Goal: Information Seeking & Learning: Learn about a topic

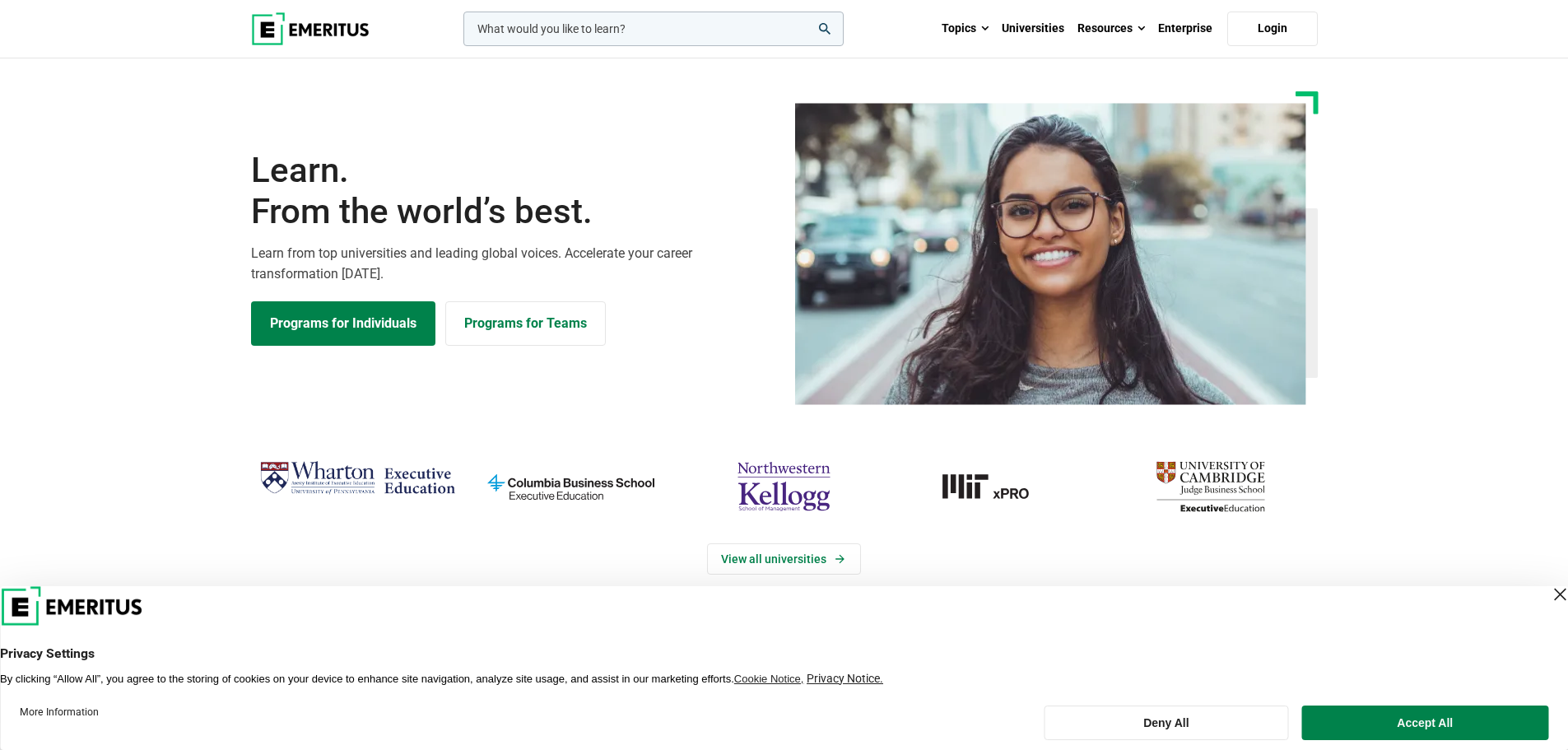
click at [1550, 594] on div "Close Layer" at bounding box center [1559, 594] width 23 height 23
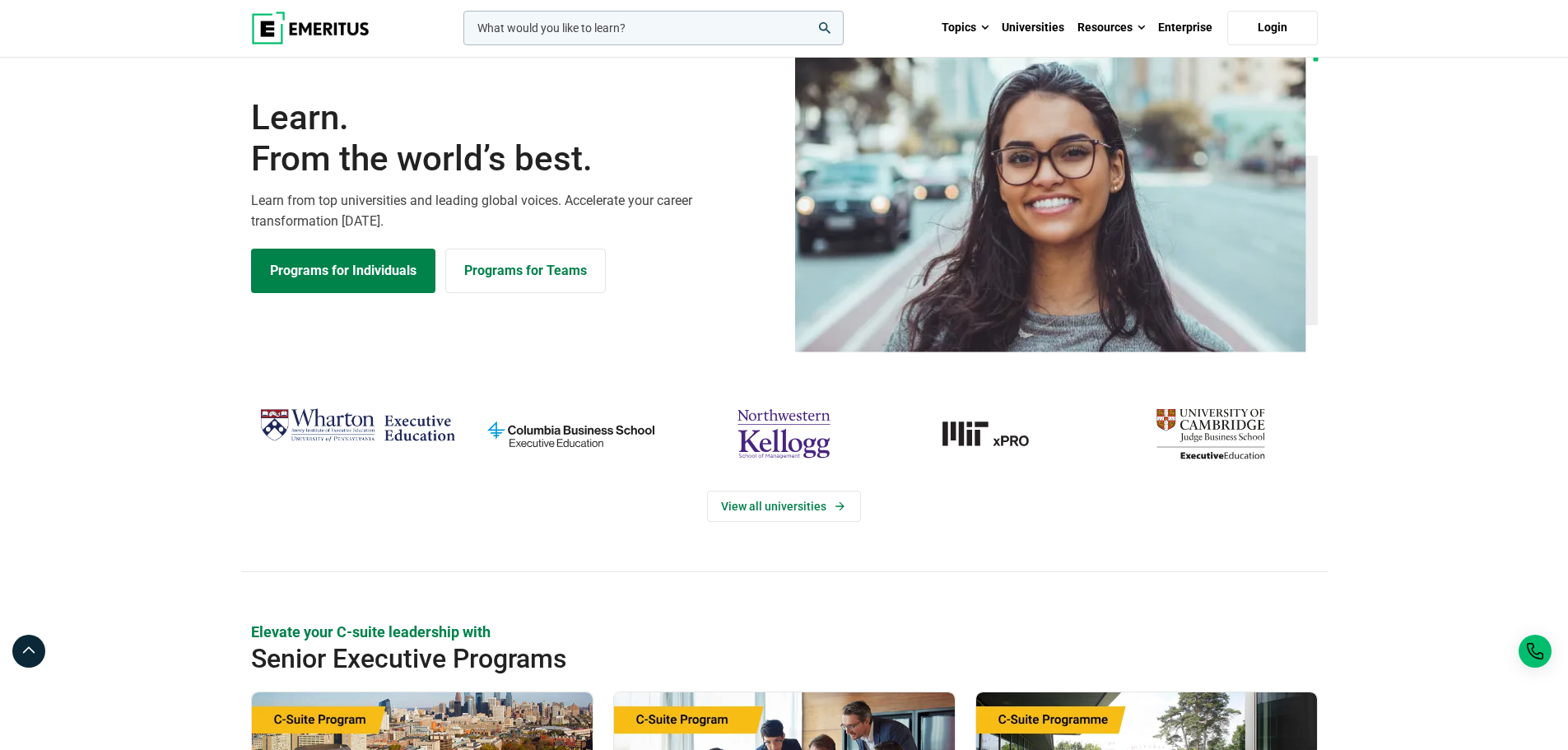
scroll to position [55, 0]
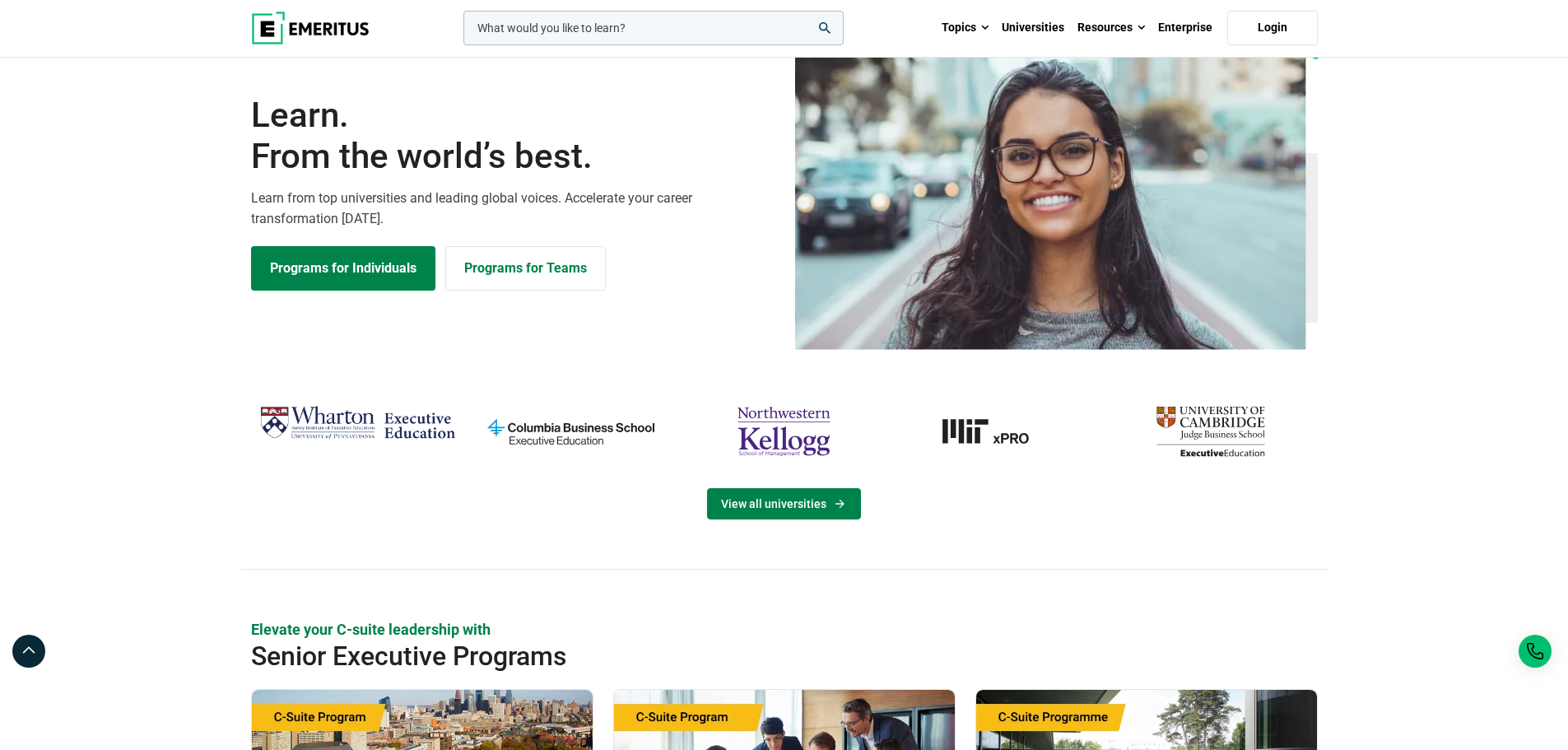
click at [816, 501] on link "View all universities" at bounding box center [784, 503] width 154 height 32
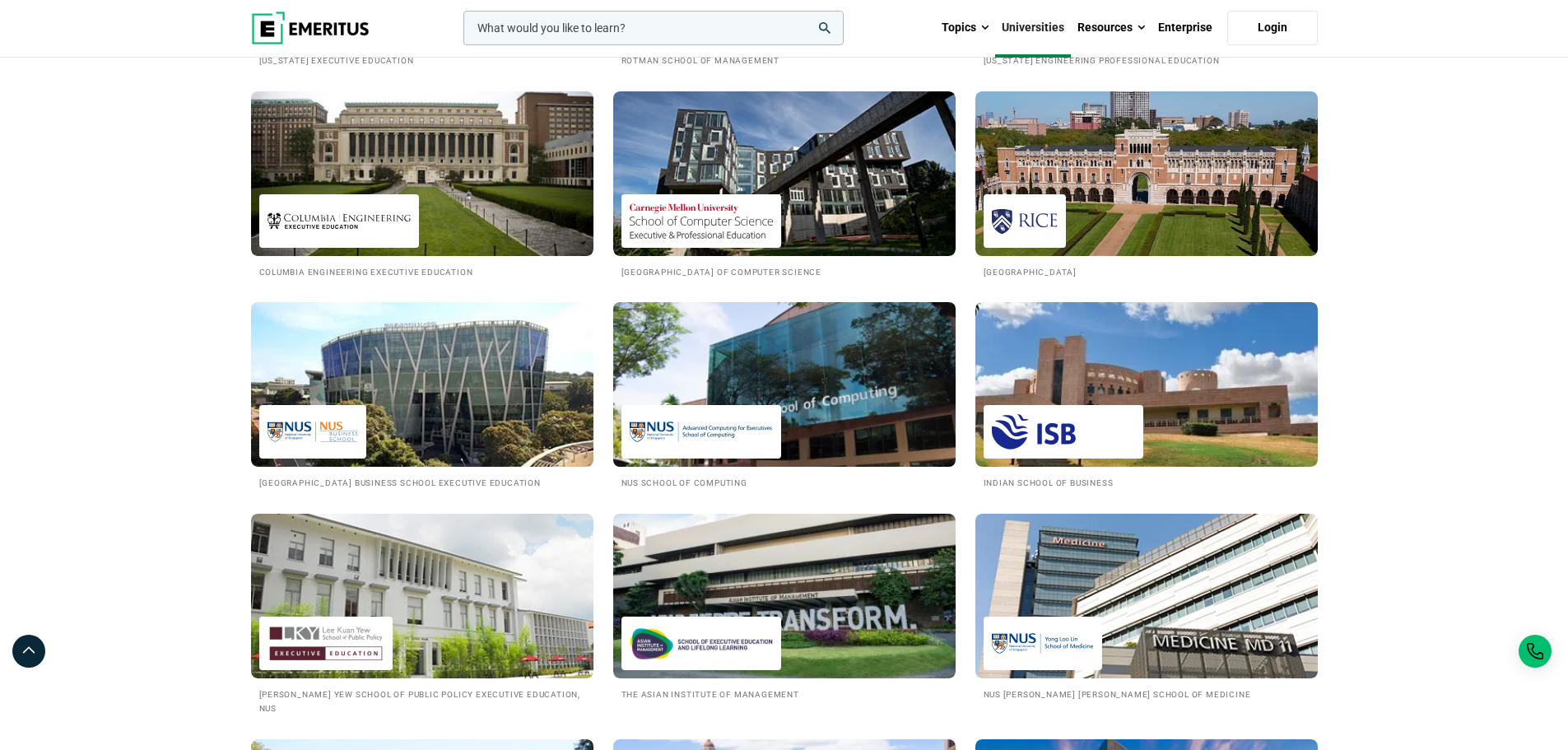
scroll to position [1317, 0]
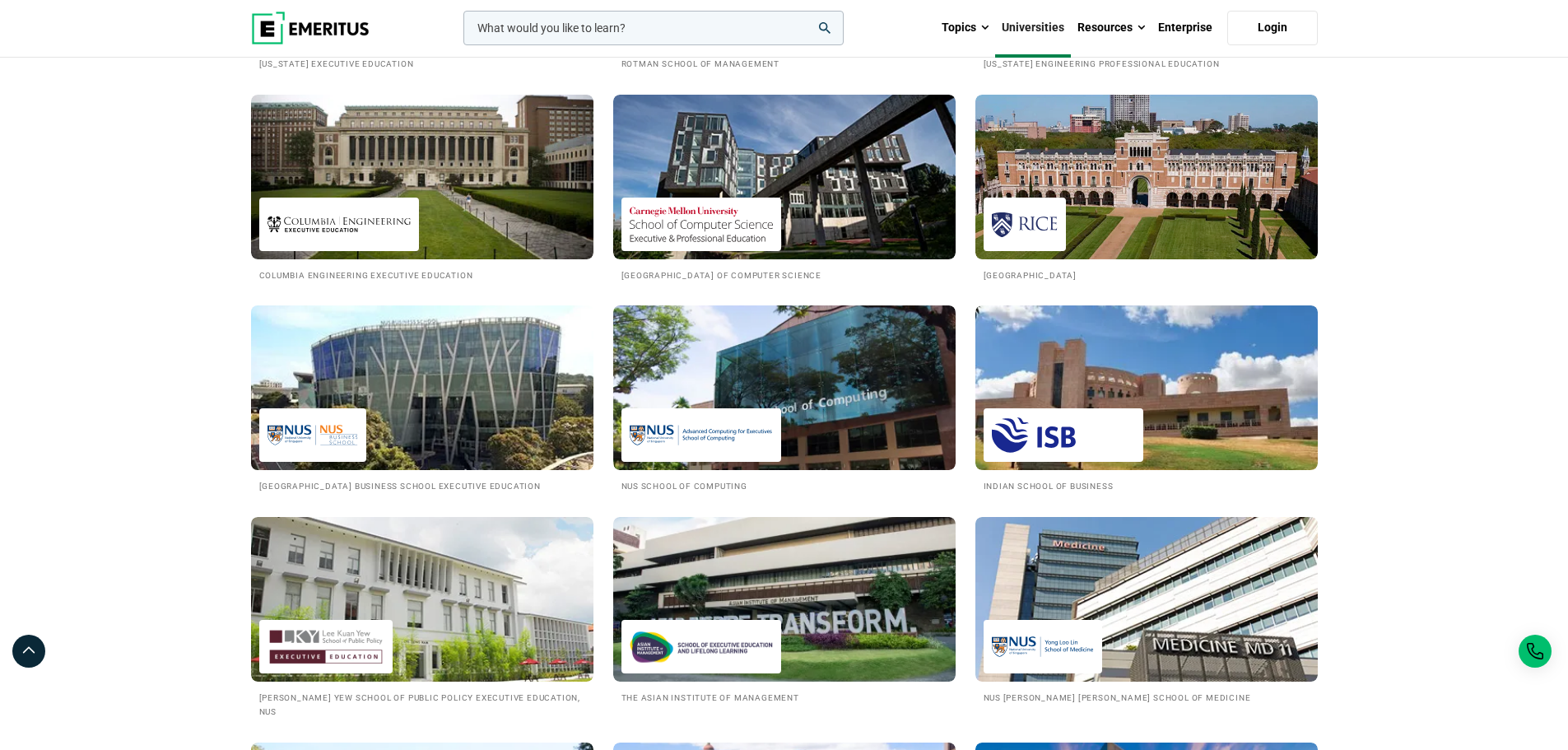
click at [441, 412] on img at bounding box center [422, 388] width 377 height 181
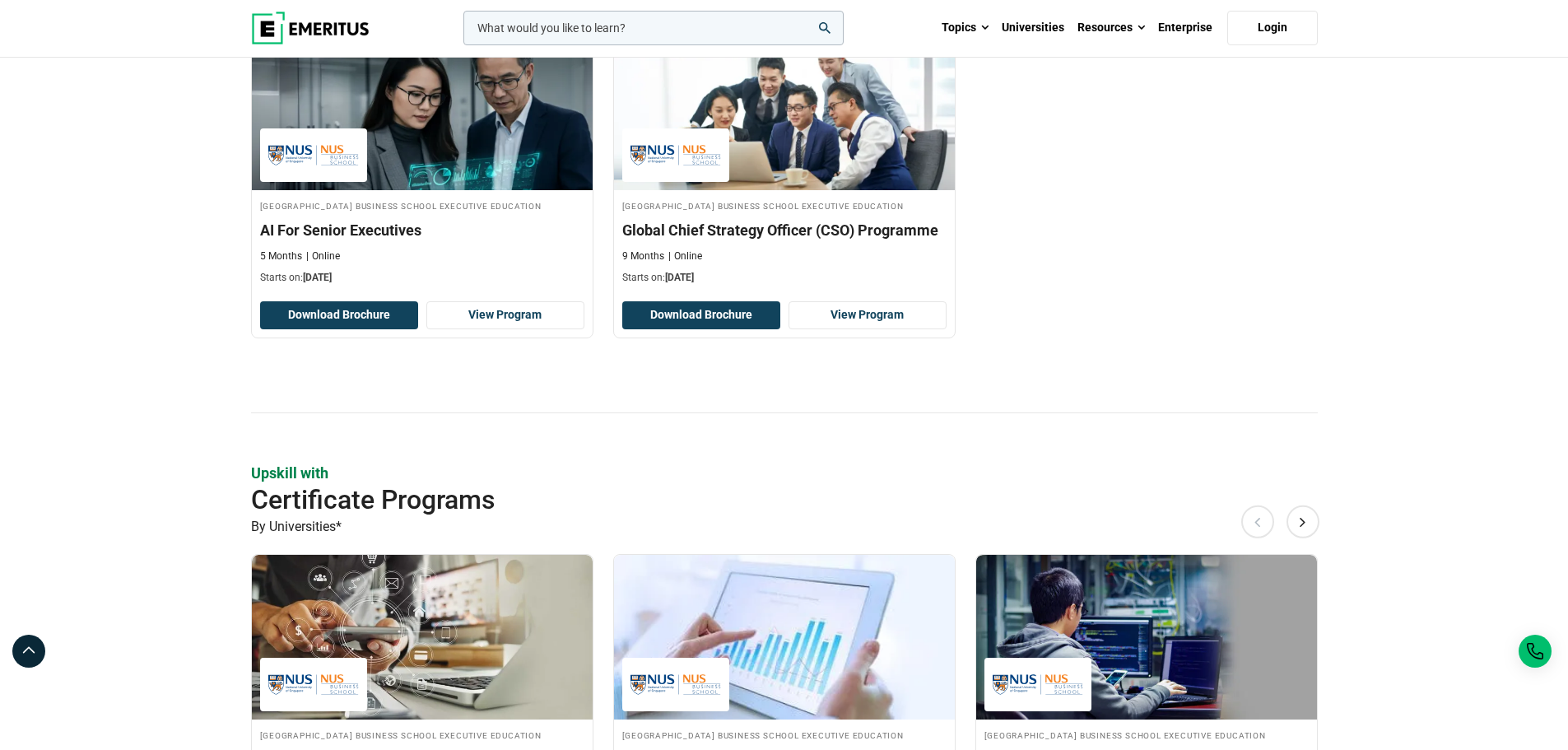
scroll to position [548, 0]
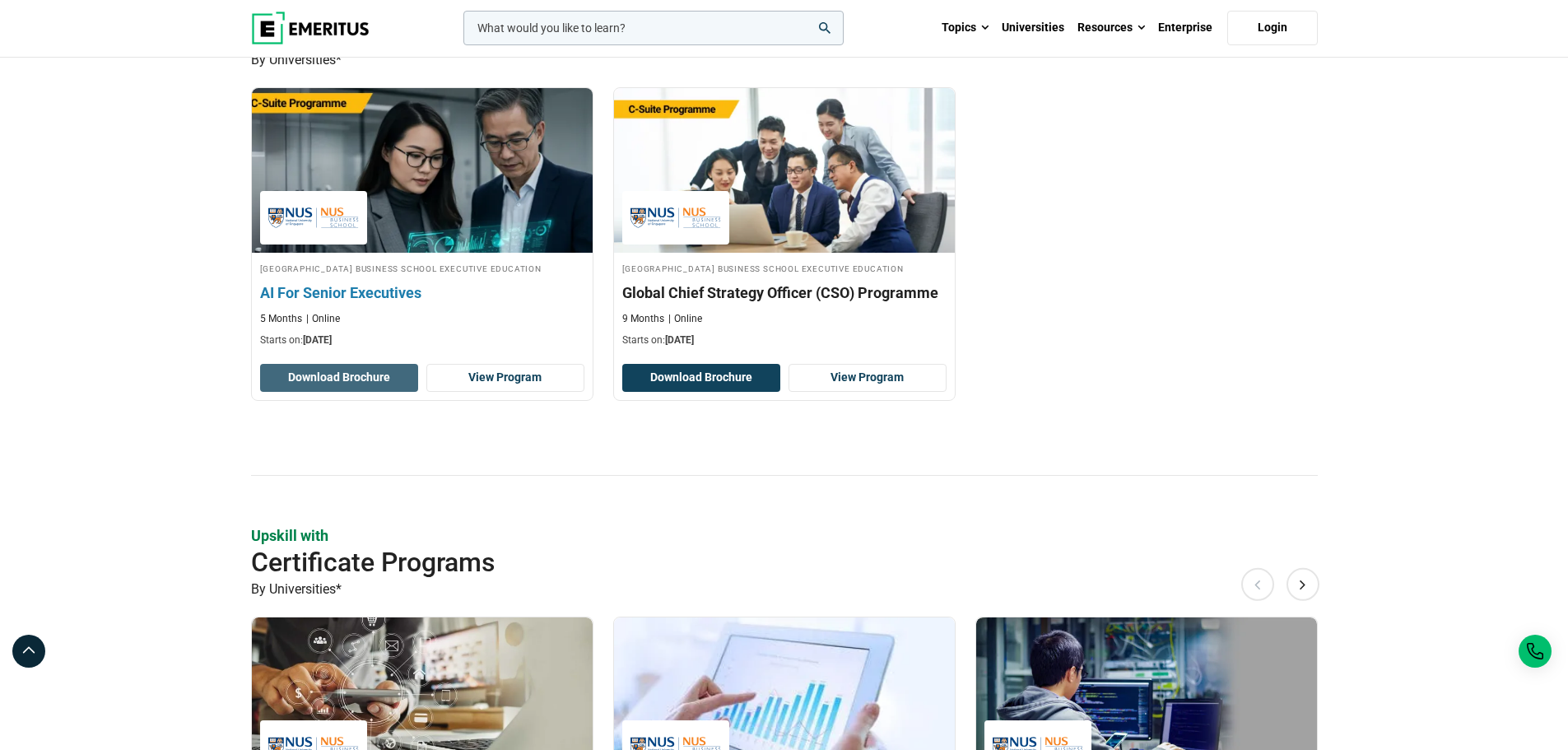
click at [362, 391] on button "Download Brochure" at bounding box center [339, 378] width 158 height 28
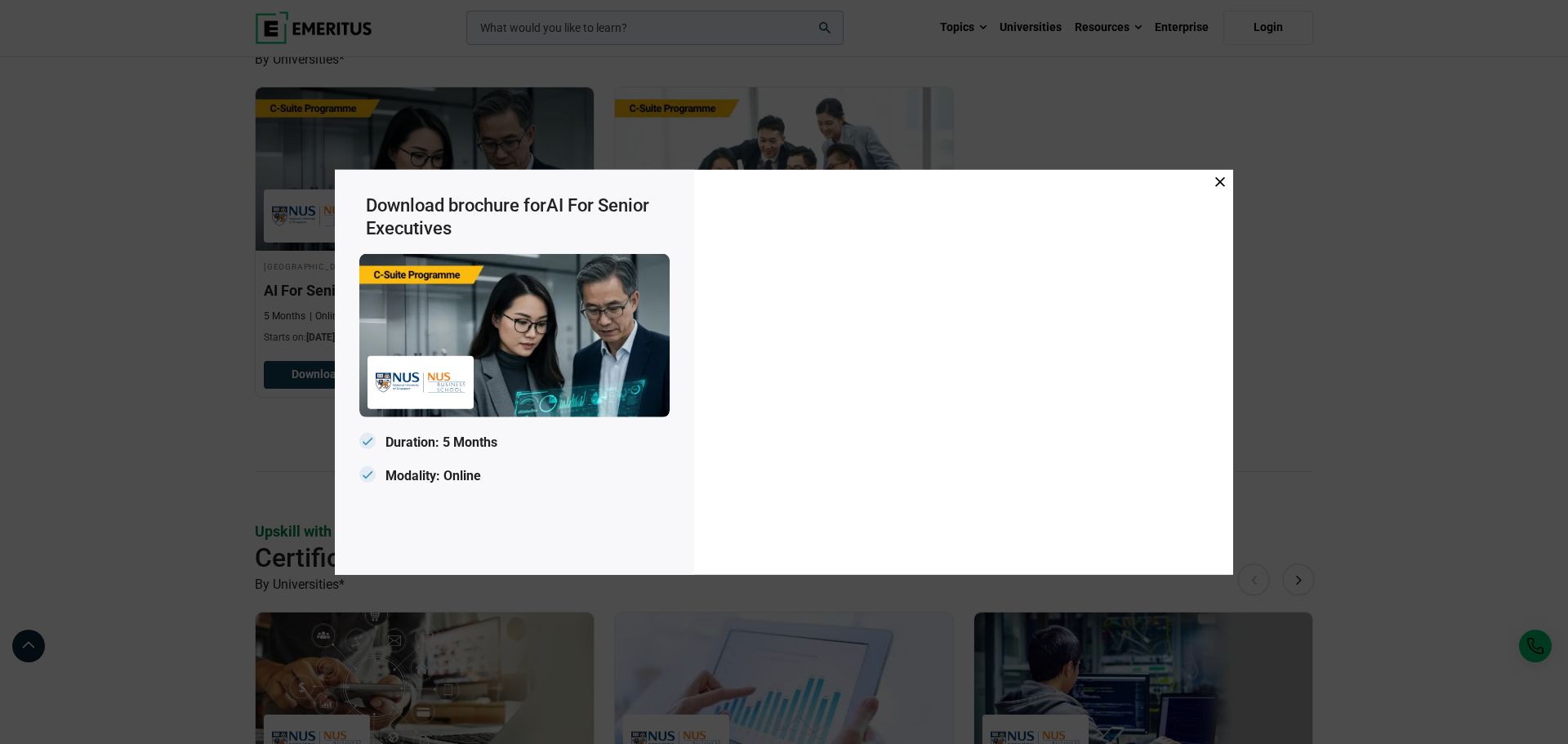
click at [1219, 186] on icon at bounding box center [1219, 181] width 10 height 10
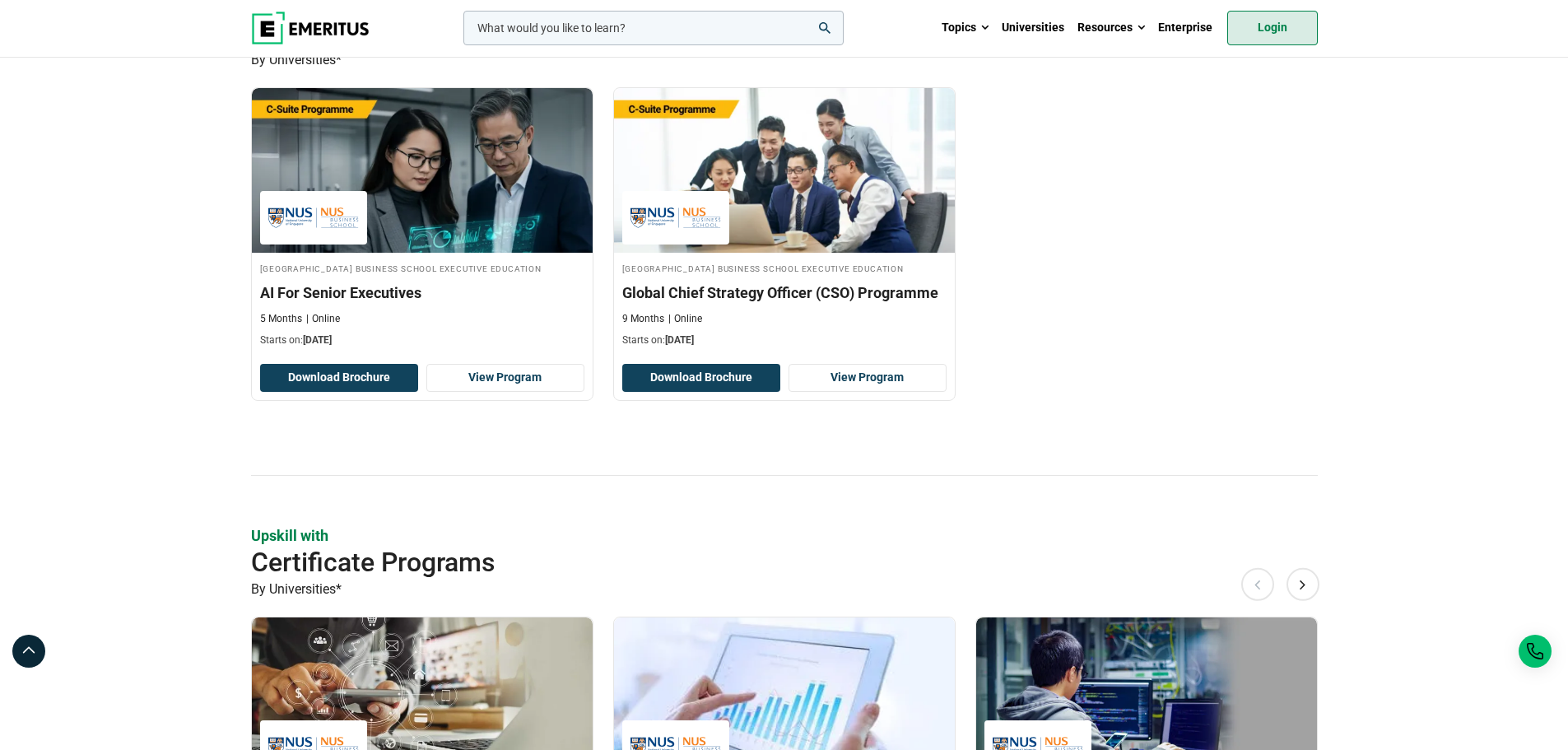
click at [1271, 27] on link "Login" at bounding box center [1272, 28] width 90 height 34
